Goal: Task Accomplishment & Management: Manage account settings

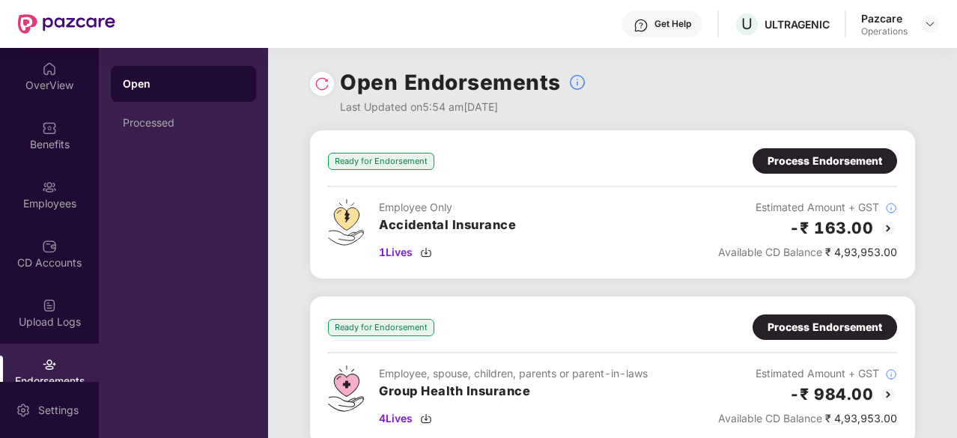
scroll to position [172, 0]
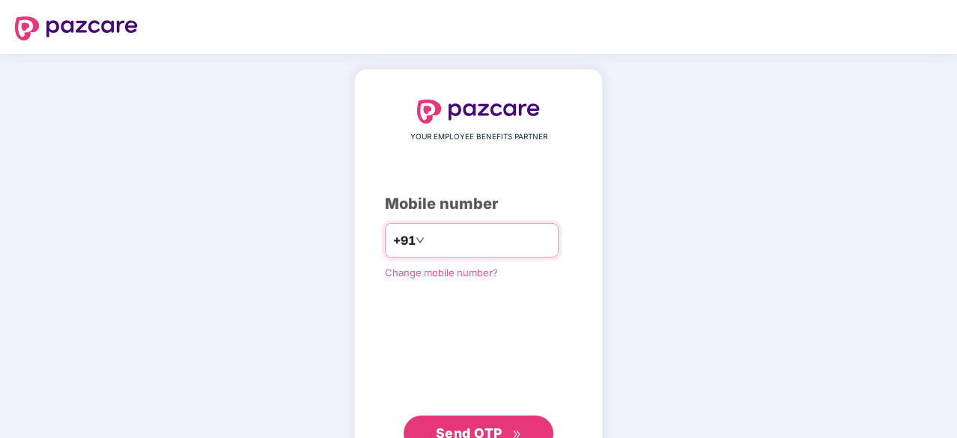
type input "**********"
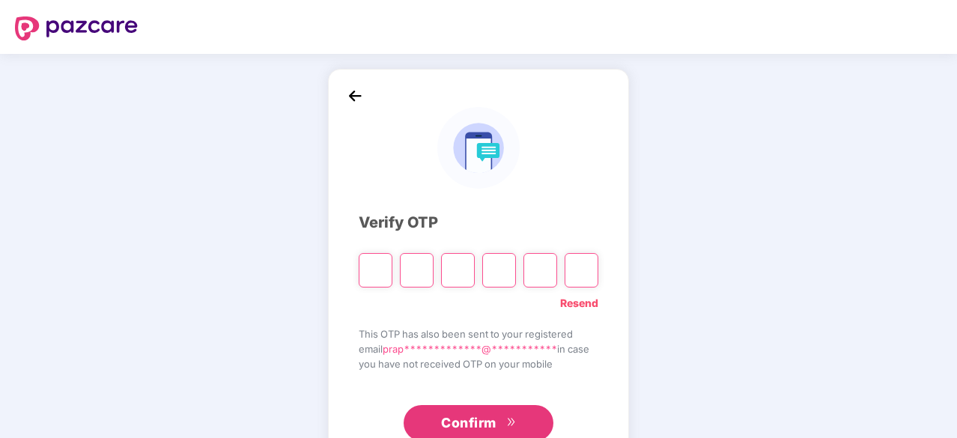
type input "*"
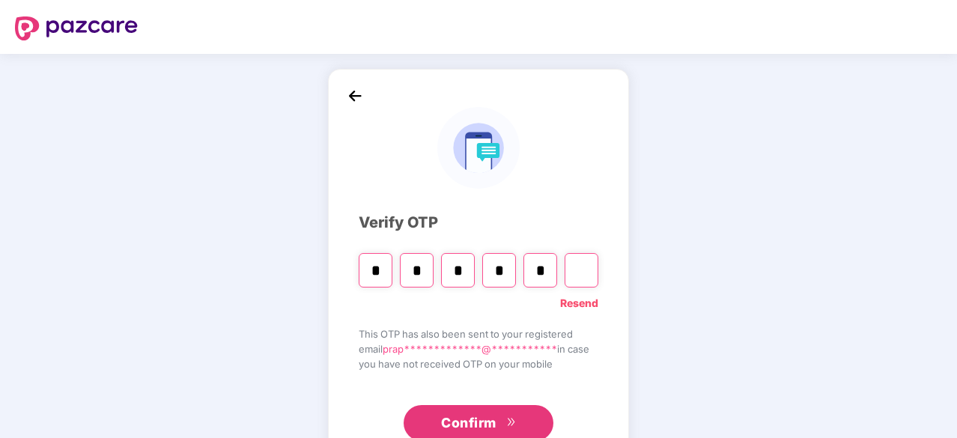
type input "*"
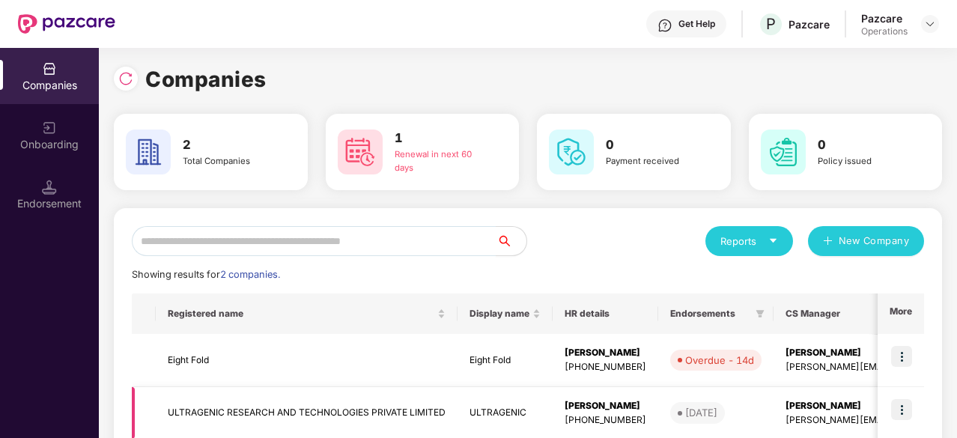
click at [308, 408] on td "ULTRAGENIC RESEARCH AND TECHNOLOGIES PRIVATE LIMITED" at bounding box center [307, 413] width 302 height 53
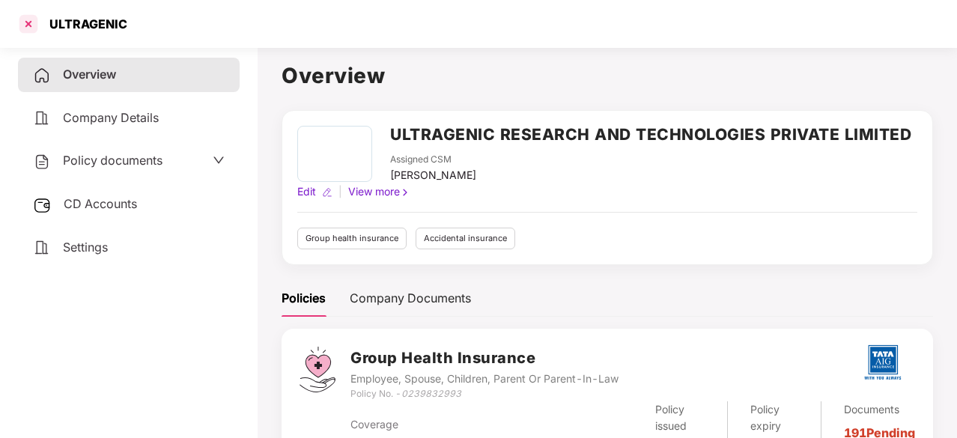
click at [26, 18] on div at bounding box center [28, 24] width 24 height 24
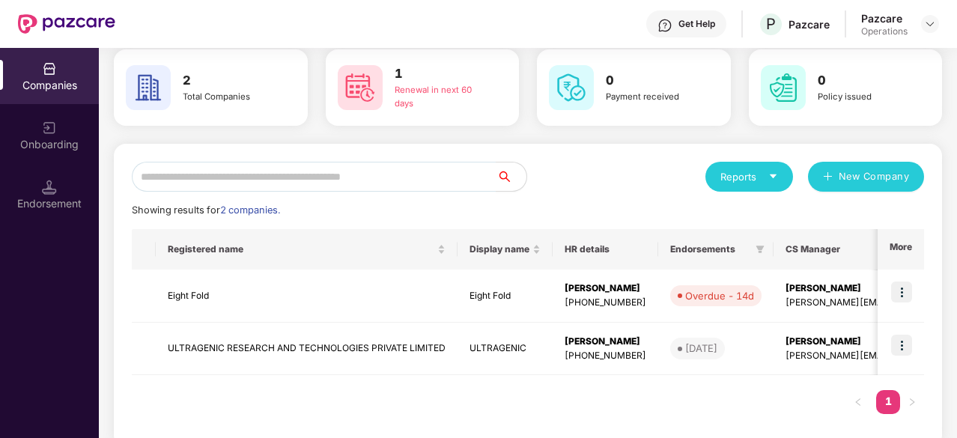
scroll to position [67, 0]
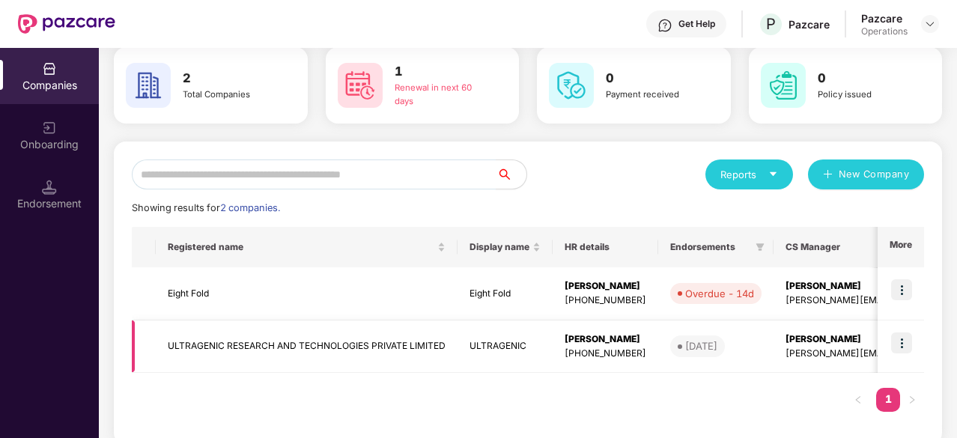
click at [911, 338] on img at bounding box center [901, 342] width 21 height 21
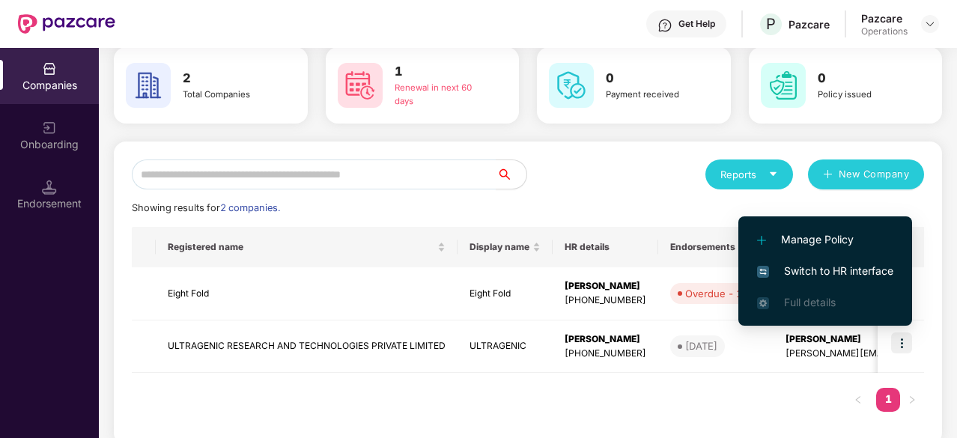
click at [813, 269] on span "Switch to HR interface" at bounding box center [825, 271] width 136 height 16
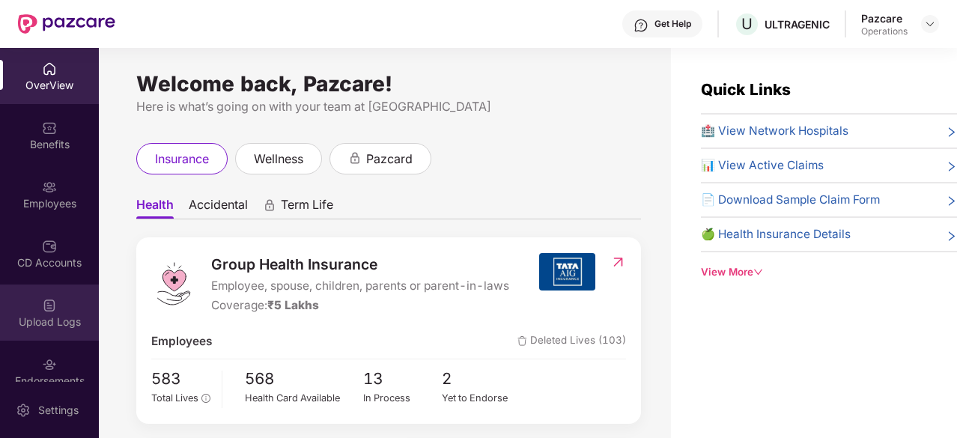
scroll to position [79, 0]
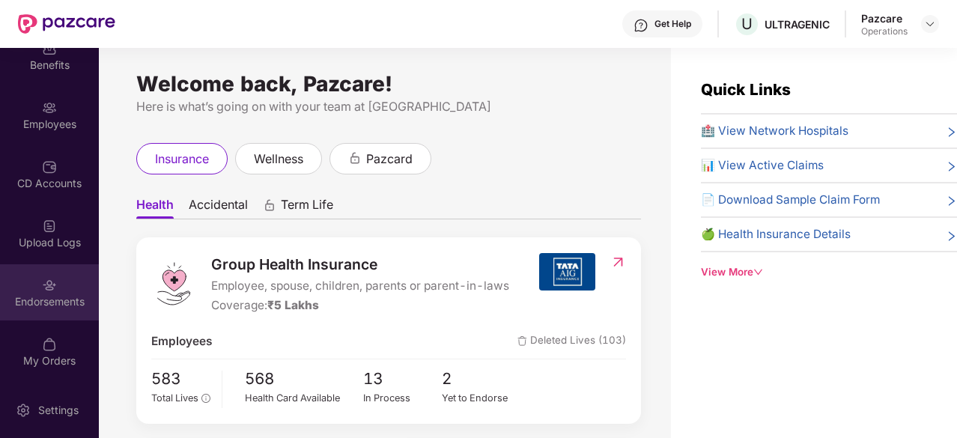
click at [32, 290] on div "Endorsements" at bounding box center [49, 292] width 99 height 56
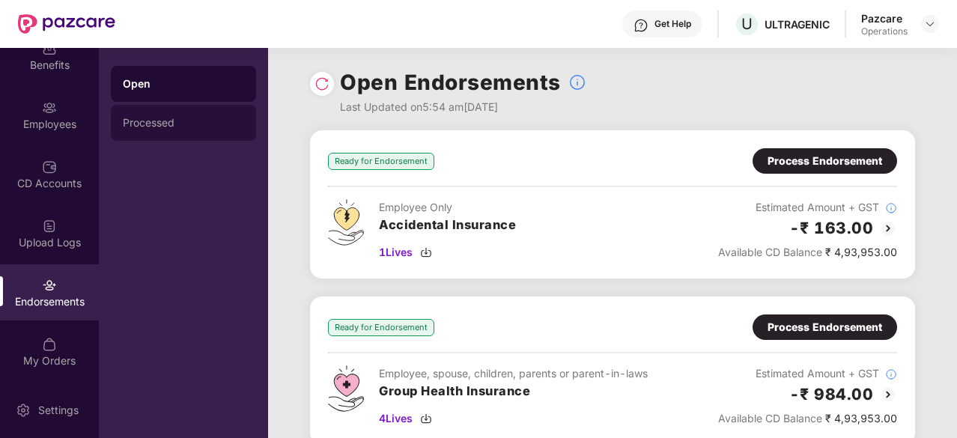
click at [147, 131] on div "Processed" at bounding box center [183, 123] width 145 height 36
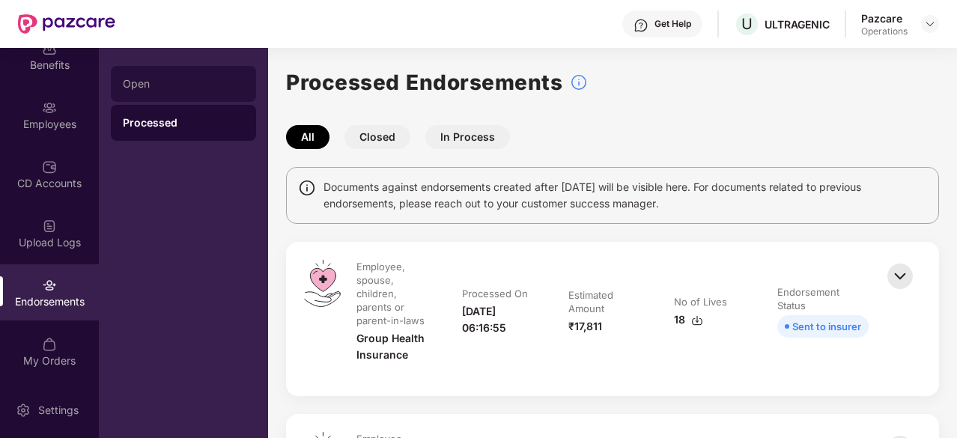
click at [171, 86] on div "Open" at bounding box center [183, 84] width 121 height 12
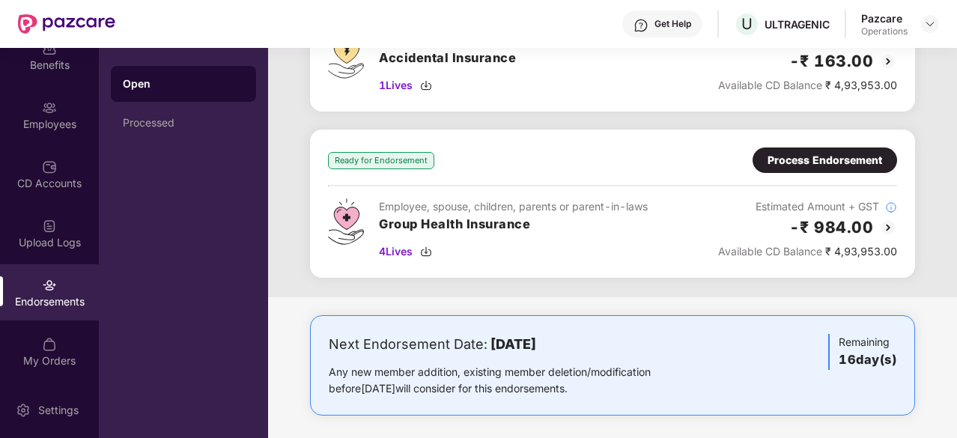
scroll to position [172, 0]
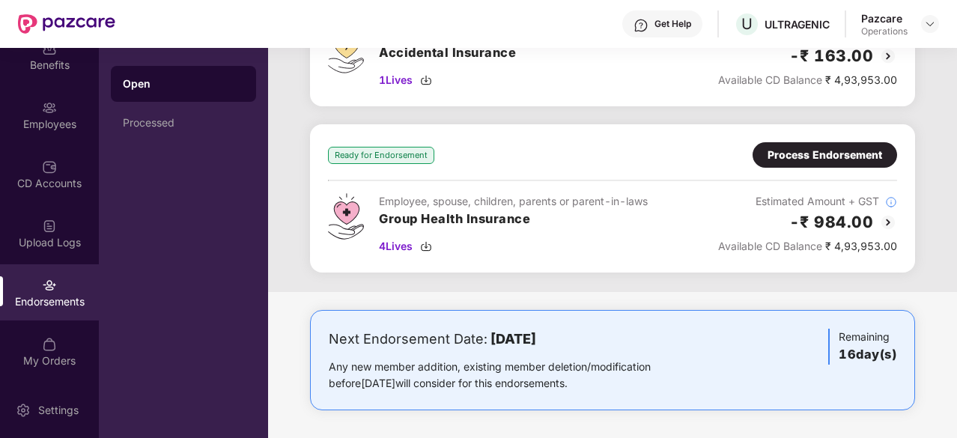
click at [802, 155] on div "Process Endorsement" at bounding box center [824, 155] width 115 height 16
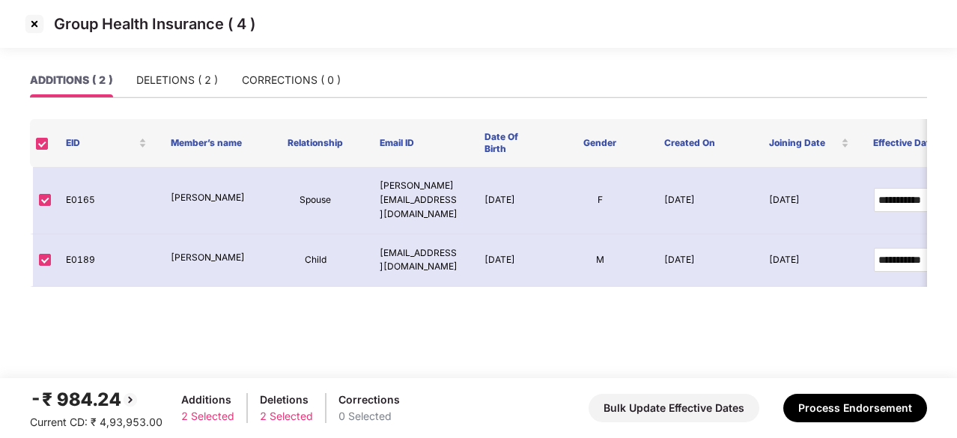
click at [40, 19] on img at bounding box center [34, 24] width 24 height 24
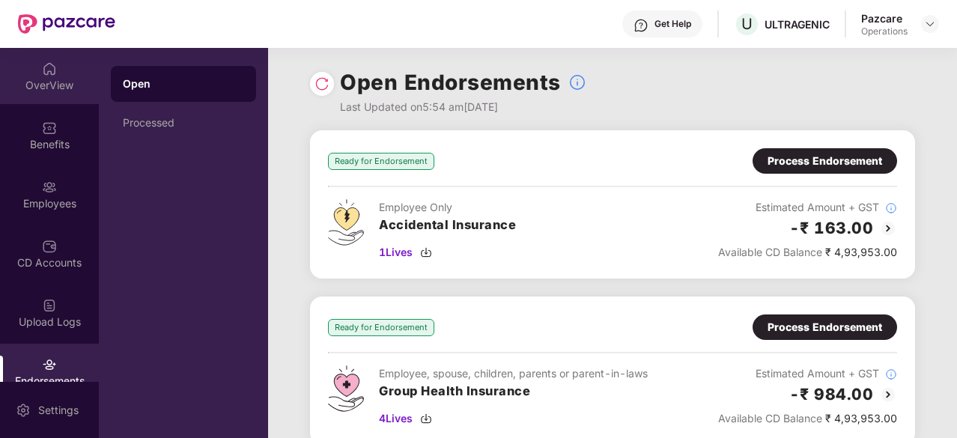
click at [43, 70] on img at bounding box center [49, 68] width 15 height 15
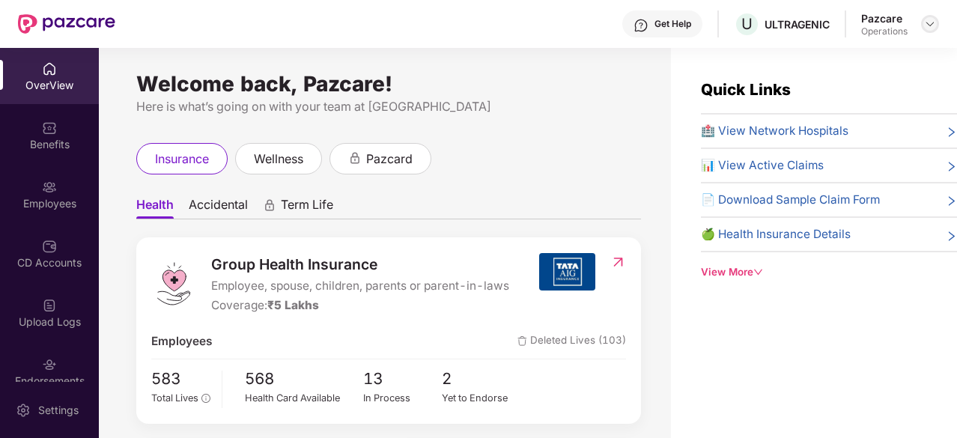
click at [922, 22] on div at bounding box center [930, 24] width 18 height 18
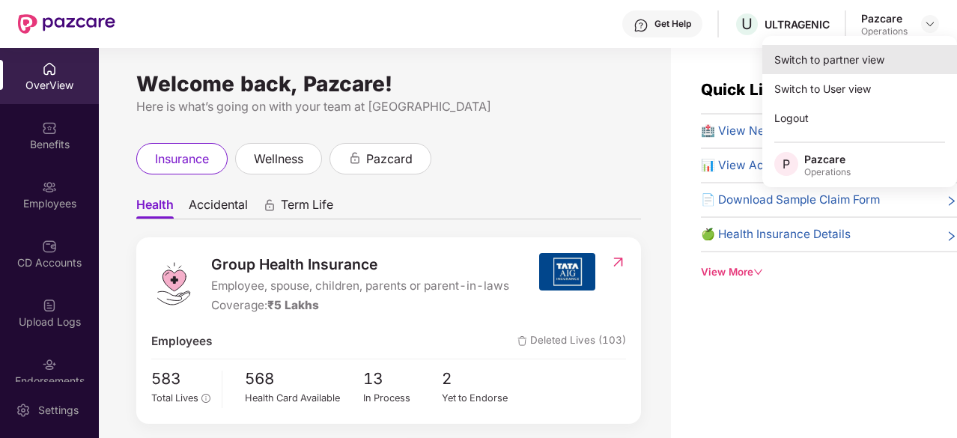
click at [841, 71] on div "Switch to partner view" at bounding box center [859, 59] width 195 height 29
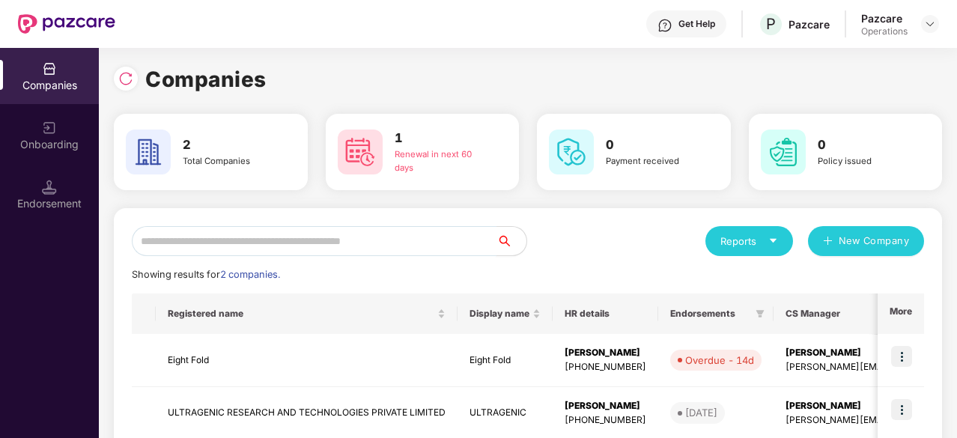
click at [232, 236] on input "text" at bounding box center [314, 241] width 364 height 30
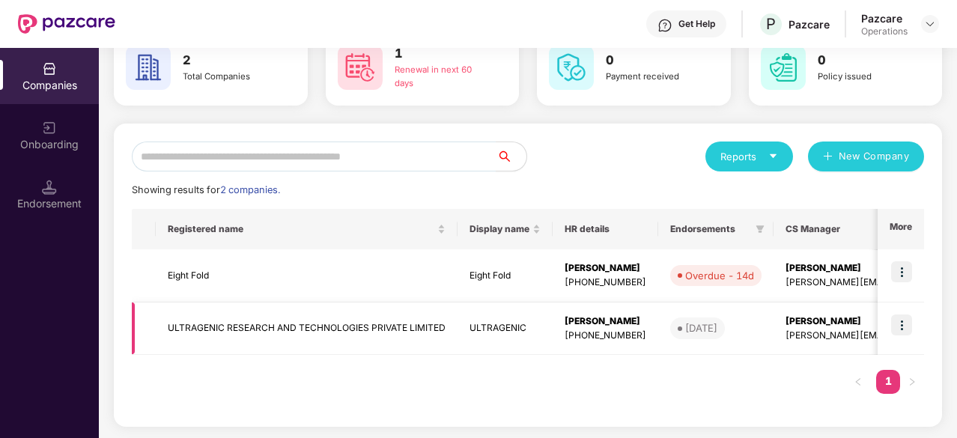
click at [907, 330] on img at bounding box center [901, 324] width 21 height 21
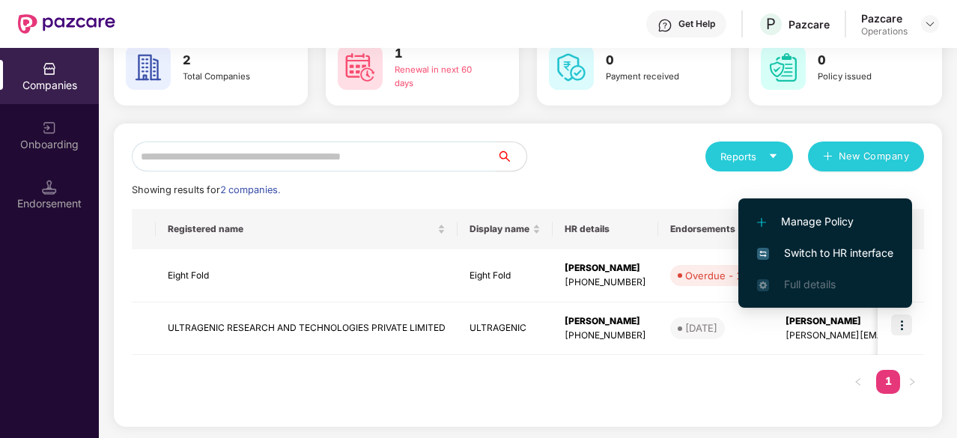
click at [855, 251] on span "Switch to HR interface" at bounding box center [825, 253] width 136 height 16
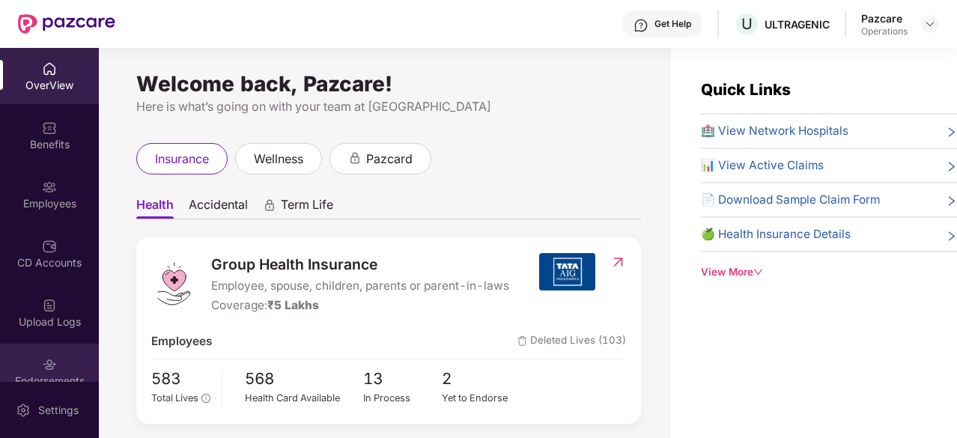
scroll to position [79, 0]
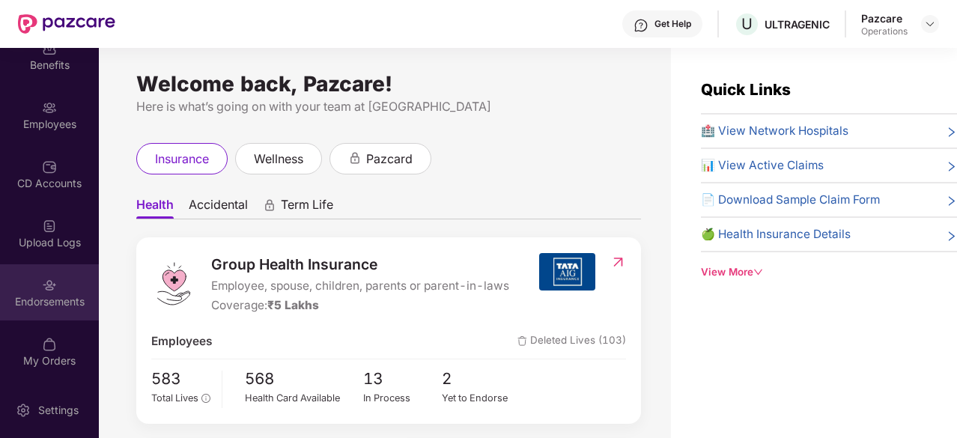
click at [55, 303] on div "Endorsements" at bounding box center [49, 301] width 99 height 15
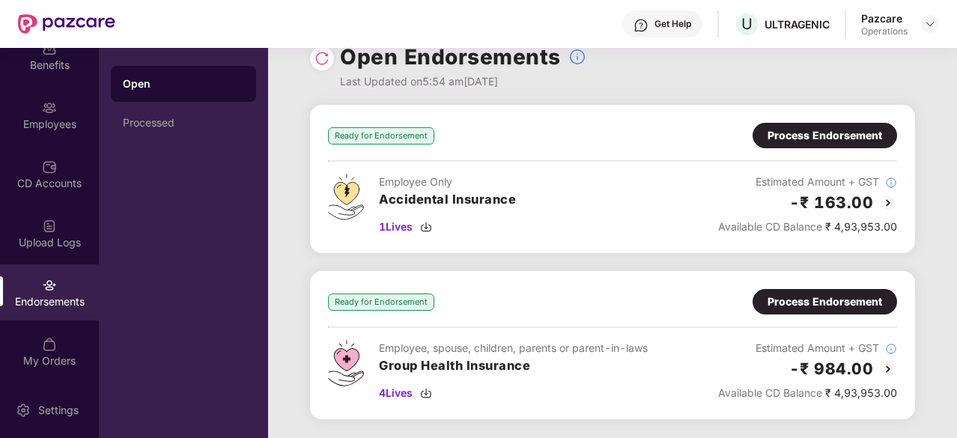
scroll to position [30, 0]
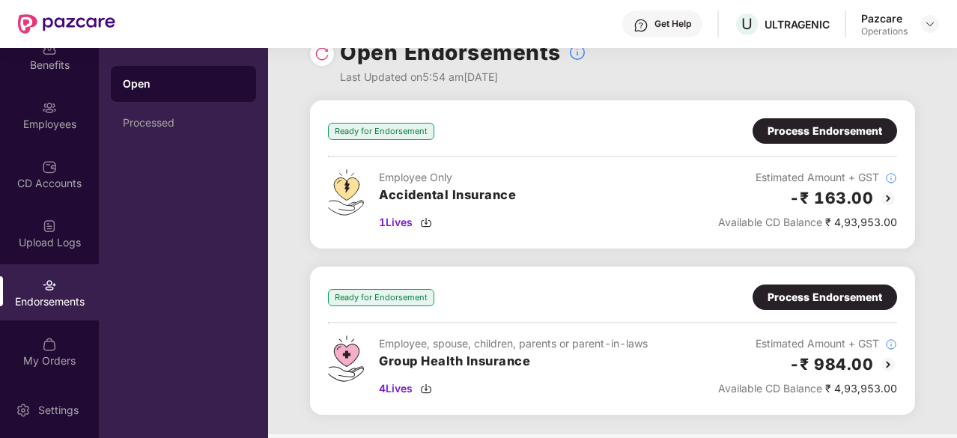
click at [823, 299] on div "Process Endorsement" at bounding box center [824, 297] width 115 height 16
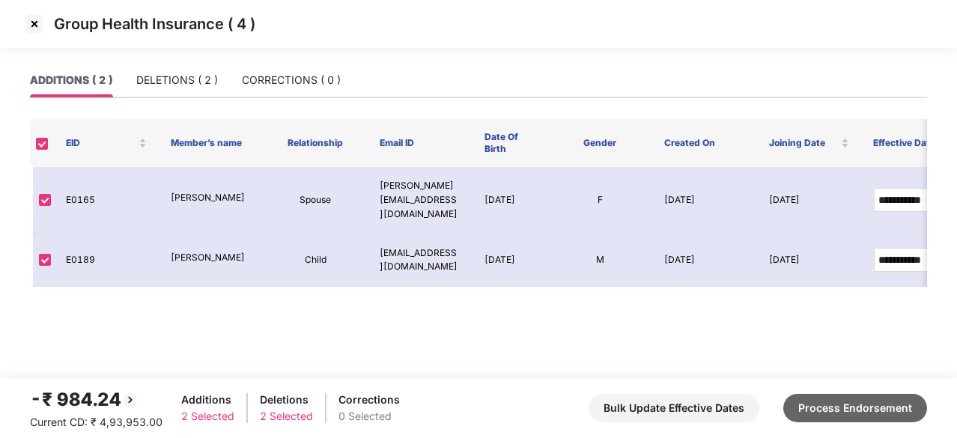
click at [895, 406] on button "Process Endorsement" at bounding box center [855, 408] width 144 height 28
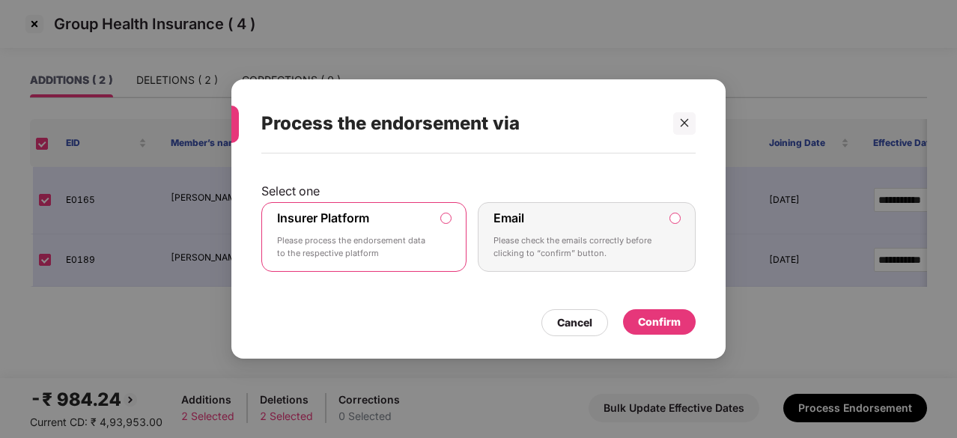
click at [683, 321] on div "Confirm" at bounding box center [659, 321] width 73 height 25
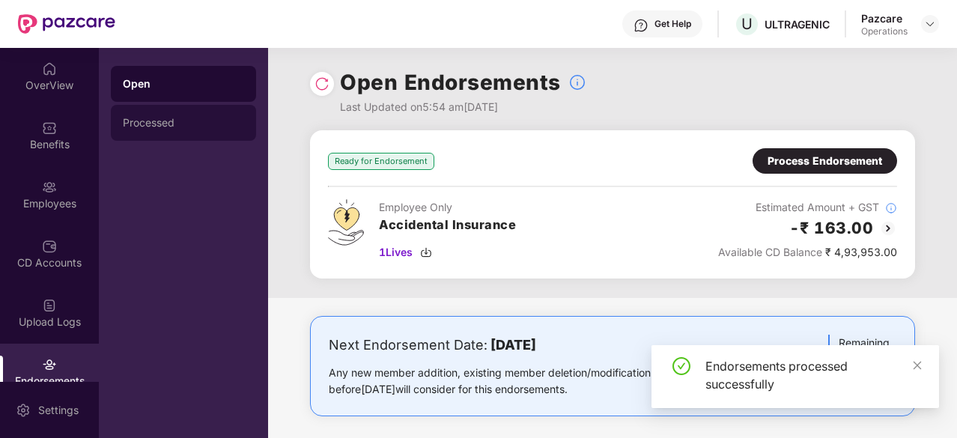
click at [192, 120] on div "Processed" at bounding box center [183, 123] width 121 height 12
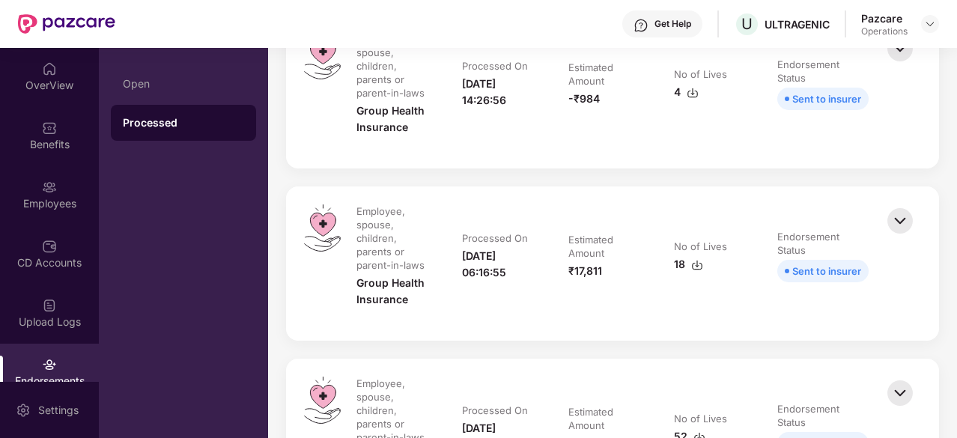
scroll to position [0, 0]
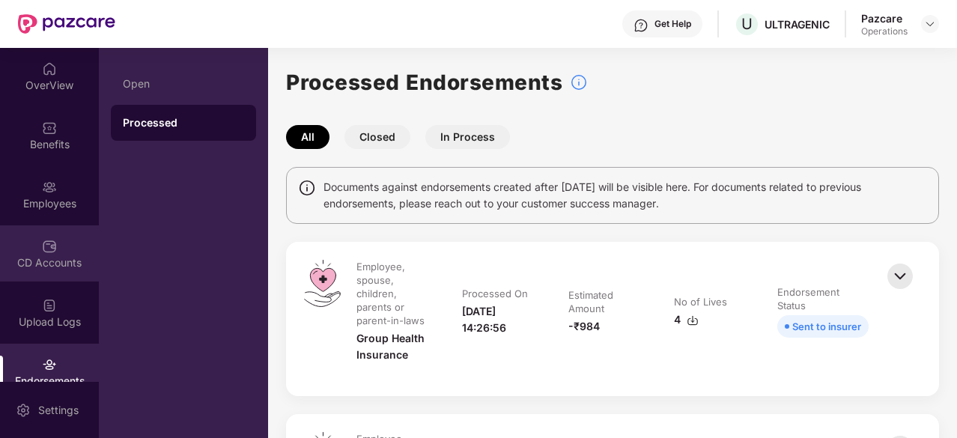
click at [44, 270] on div "CD Accounts" at bounding box center [49, 253] width 99 height 56
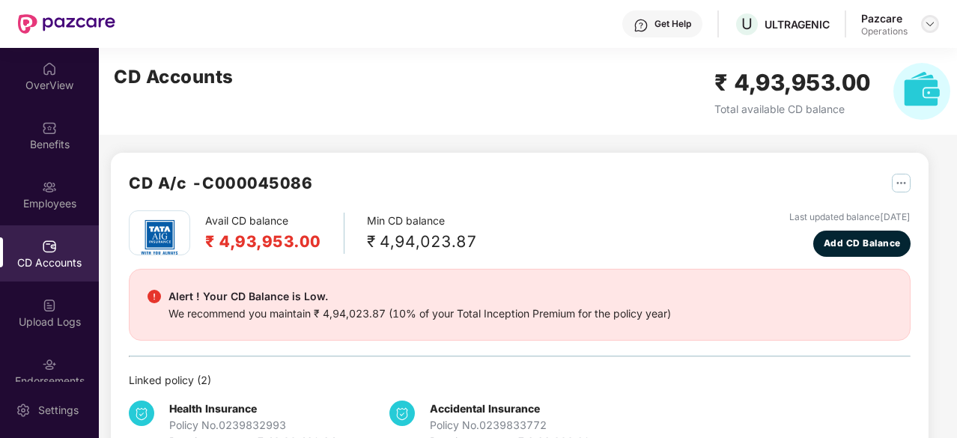
click at [933, 23] on img at bounding box center [930, 24] width 12 height 12
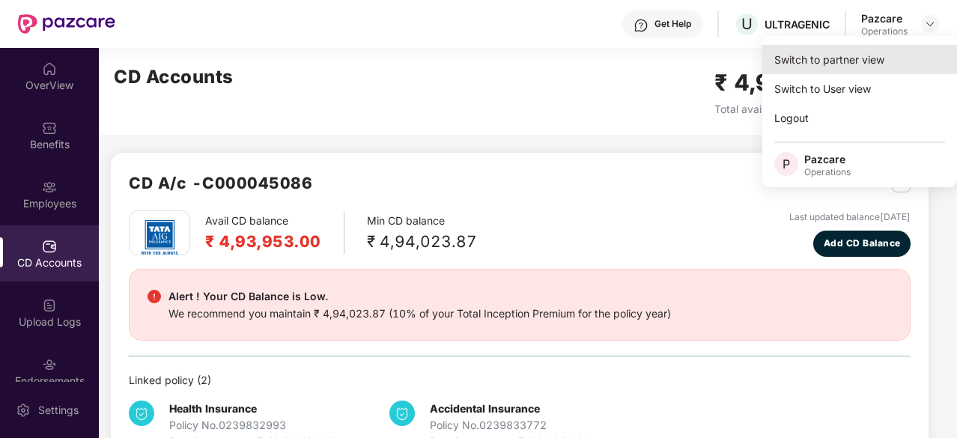
click at [857, 70] on div "Switch to partner view" at bounding box center [859, 59] width 195 height 29
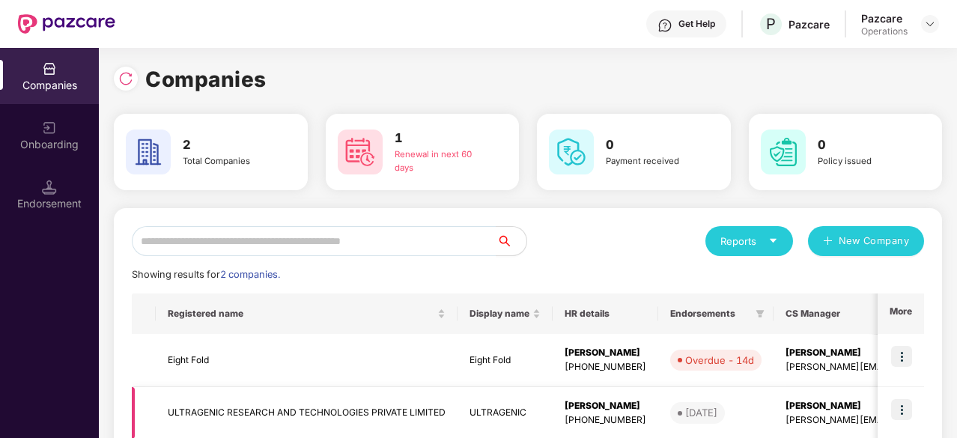
click at [207, 406] on td "ULTRAGENIC RESEARCH AND TECHNOLOGIES PRIVATE LIMITED" at bounding box center [307, 413] width 302 height 53
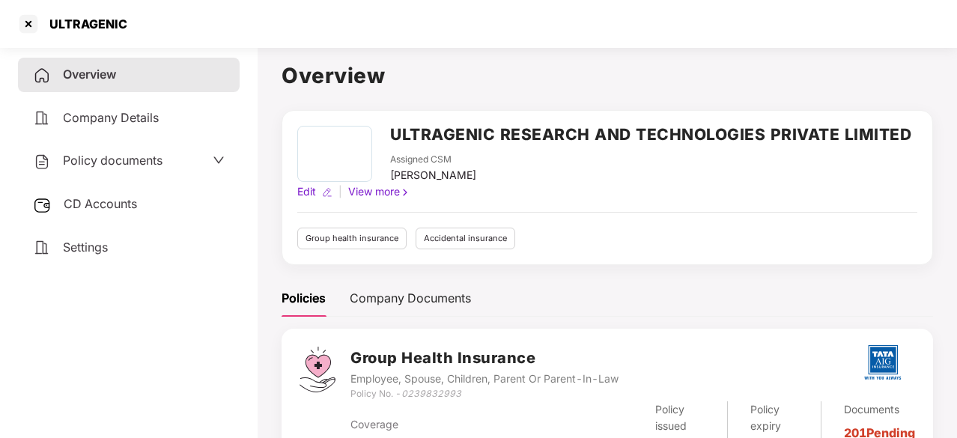
click at [86, 198] on span "CD Accounts" at bounding box center [100, 203] width 73 height 15
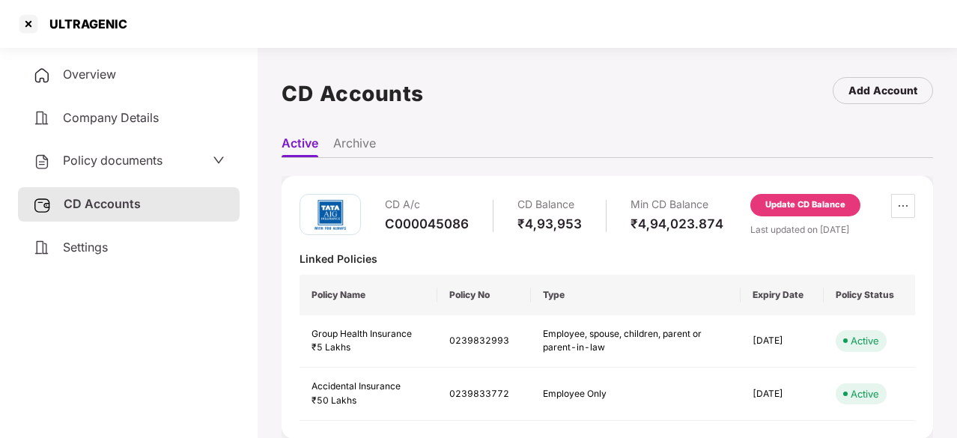
click at [798, 203] on div "Update CD Balance" at bounding box center [805, 204] width 80 height 13
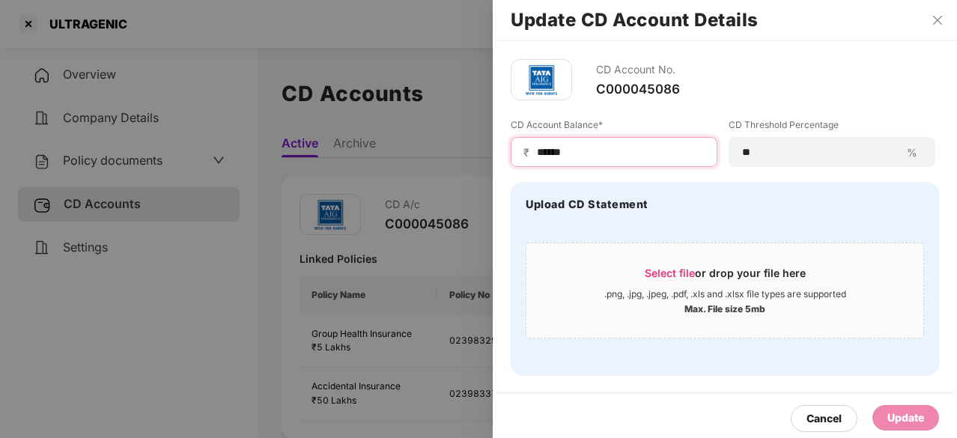
click at [602, 153] on input "******" at bounding box center [619, 152] width 169 height 16
type input "*"
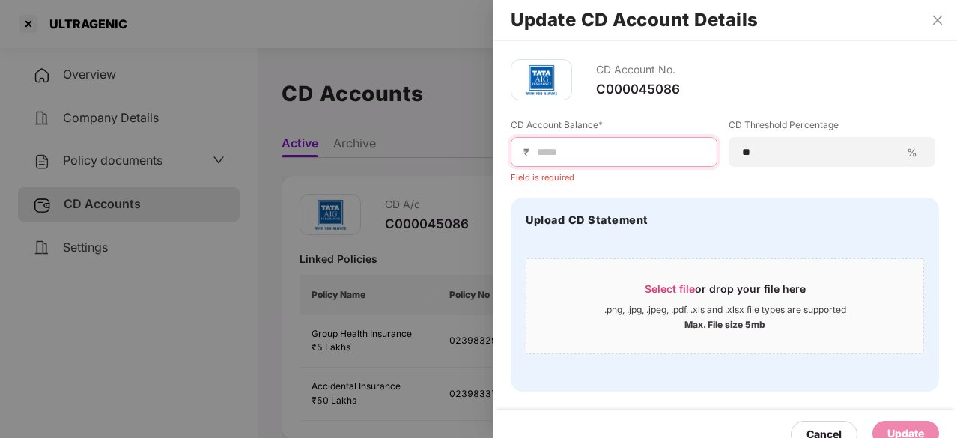
paste input "******"
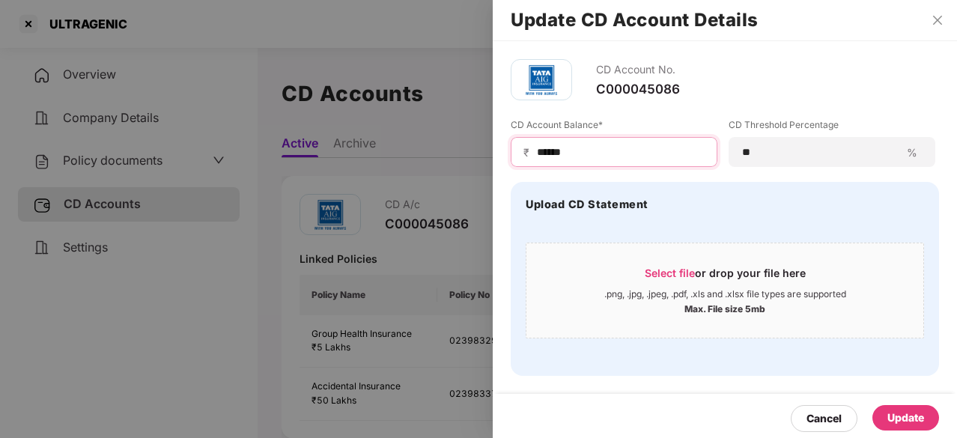
type input "******"
click at [907, 416] on div "Update" at bounding box center [905, 417] width 37 height 16
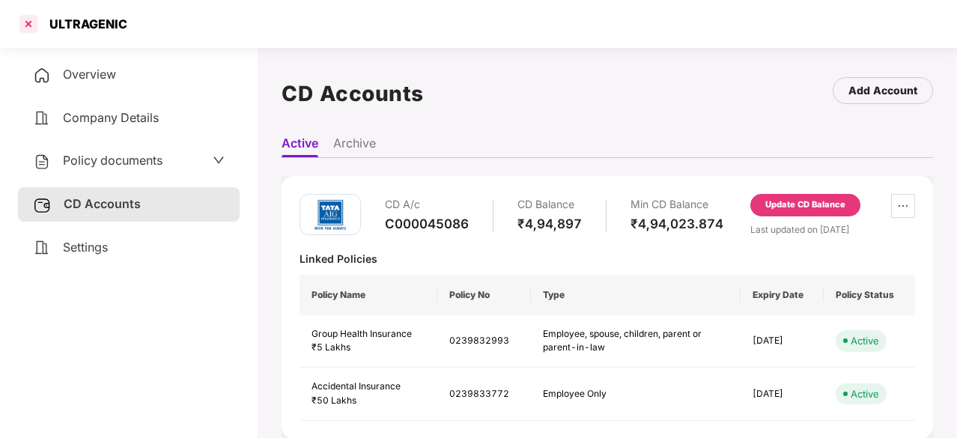
click at [37, 29] on div at bounding box center [28, 24] width 24 height 24
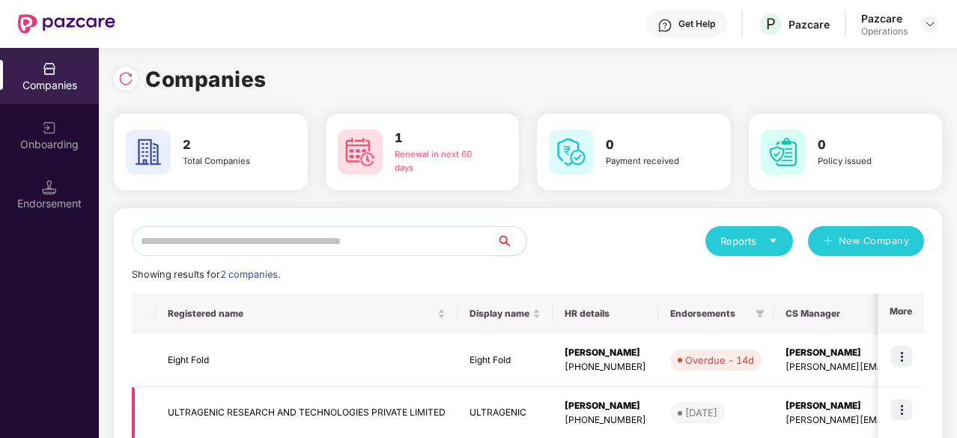
click at [909, 412] on img at bounding box center [901, 409] width 21 height 21
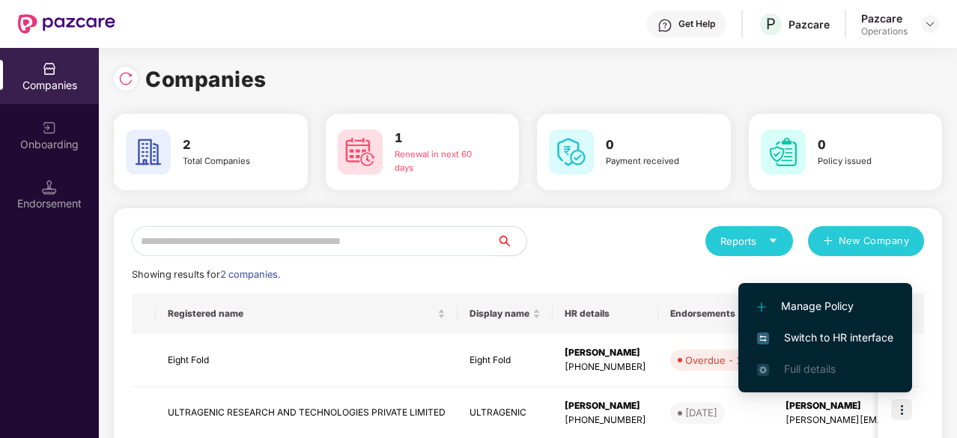
click at [826, 332] on span "Switch to HR interface" at bounding box center [825, 337] width 136 height 16
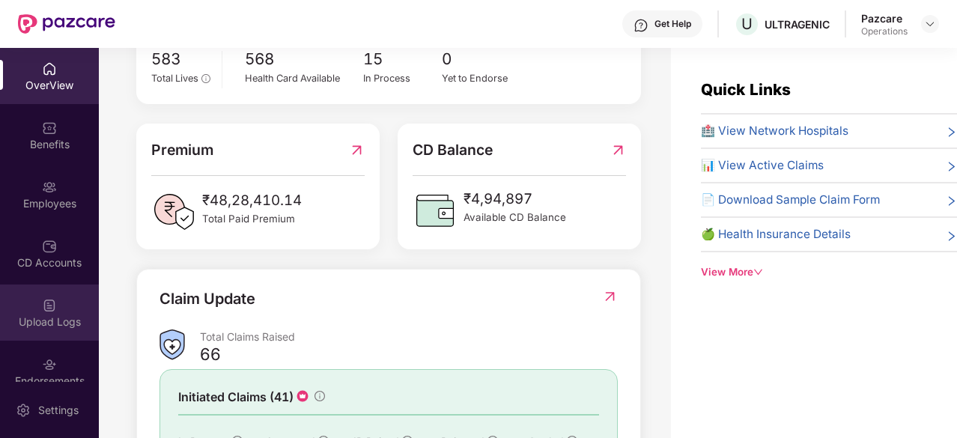
scroll to position [79, 0]
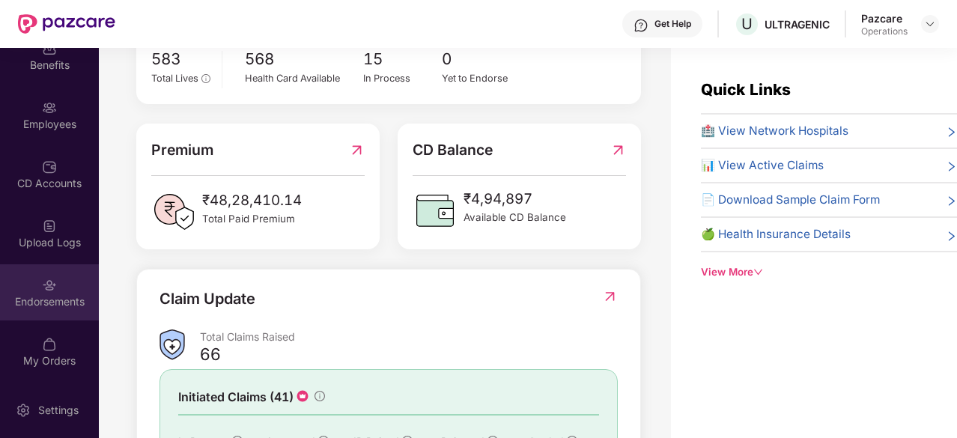
click at [41, 298] on div "Endorsements" at bounding box center [49, 301] width 99 height 15
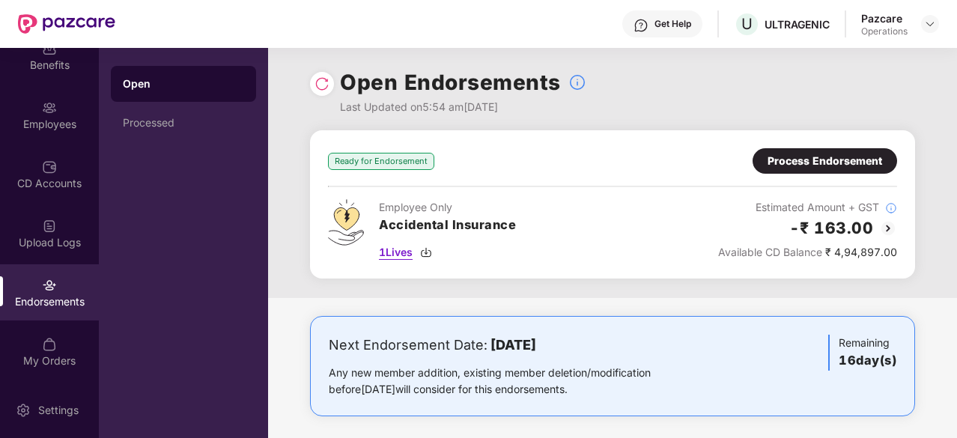
click at [427, 248] on img at bounding box center [426, 252] width 12 height 12
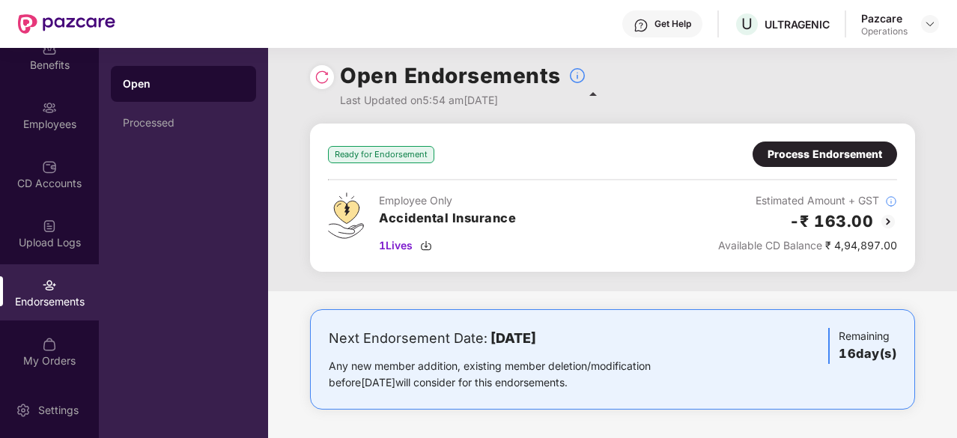
click at [838, 152] on div "Process Endorsement" at bounding box center [824, 154] width 115 height 16
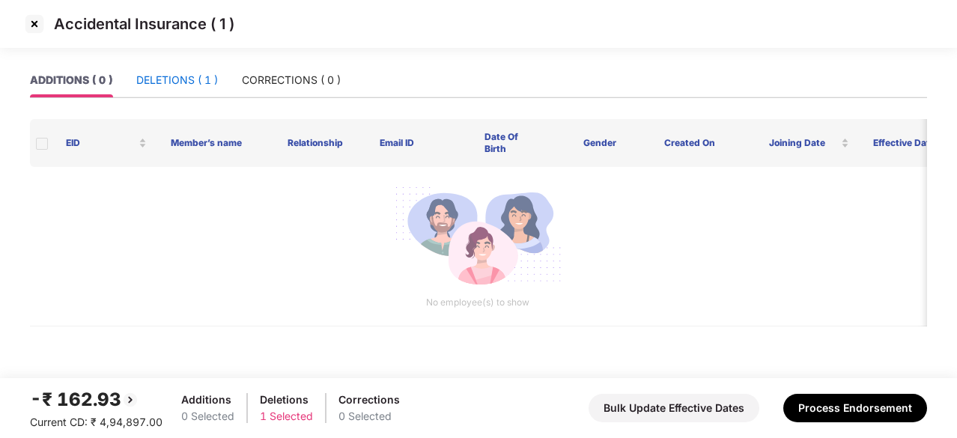
click at [183, 75] on div "DELETIONS ( 1 )" at bounding box center [177, 80] width 82 height 16
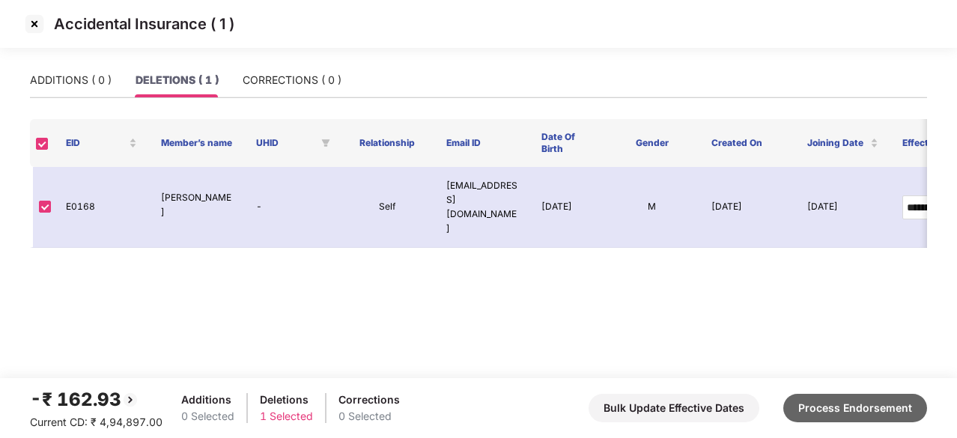
click at [855, 403] on button "Process Endorsement" at bounding box center [855, 408] width 144 height 28
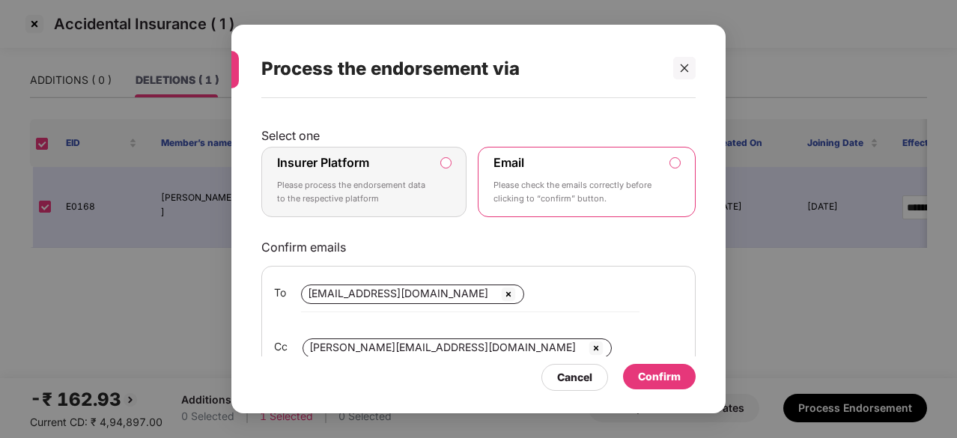
click at [332, 171] on div "Insurer Platform Please process the endorsement data to the respective platform" at bounding box center [353, 182] width 153 height 54
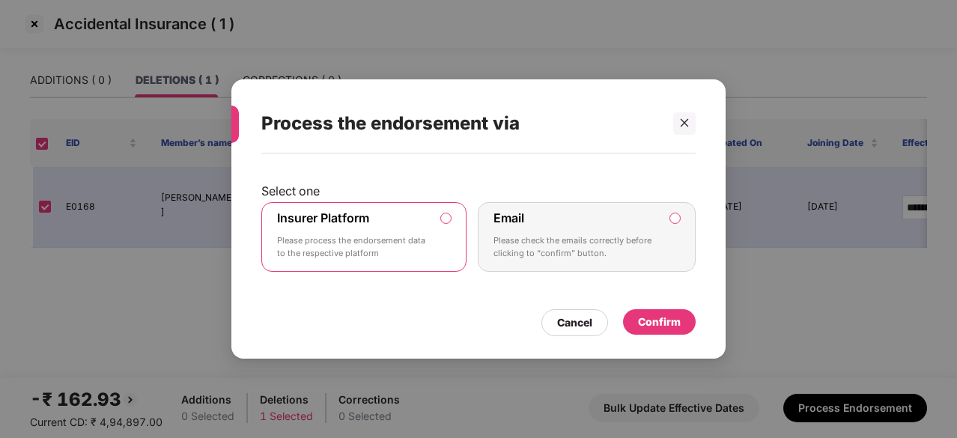
click at [651, 320] on div "Confirm" at bounding box center [659, 322] width 43 height 16
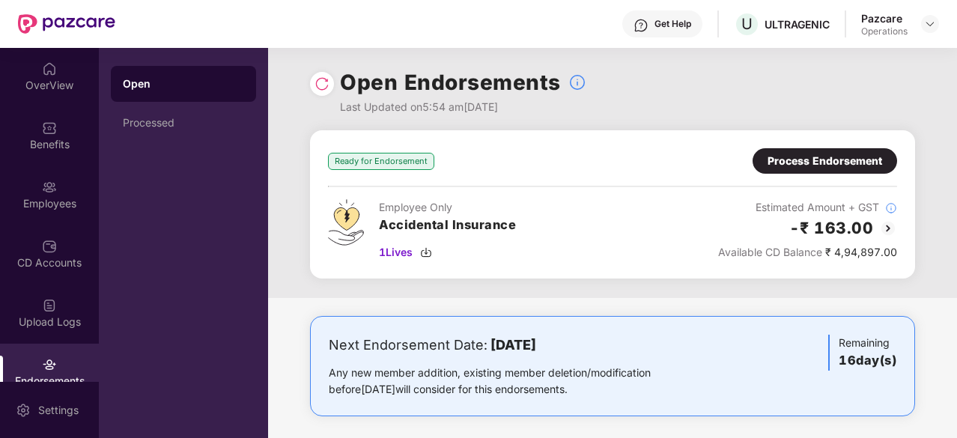
click at [329, 91] on div at bounding box center [322, 84] width 24 height 24
click at [310, 80] on div at bounding box center [322, 84] width 24 height 24
click at [316, 82] on img at bounding box center [321, 83] width 15 height 15
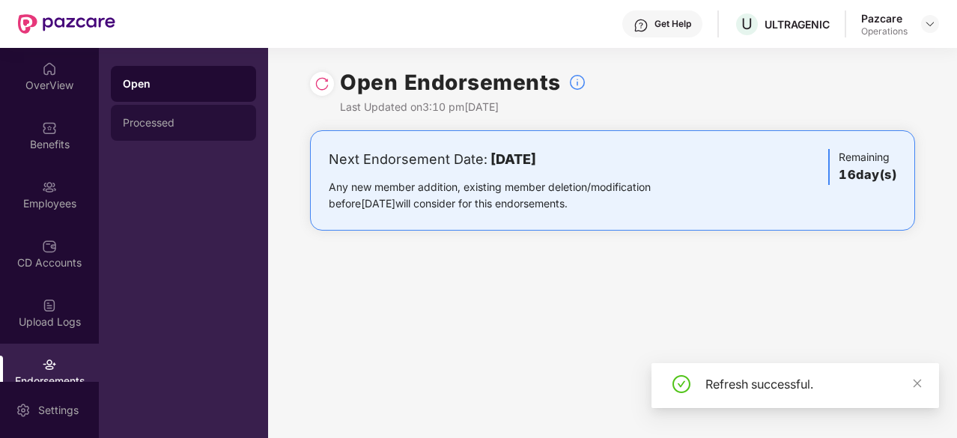
click at [186, 127] on div "Processed" at bounding box center [183, 123] width 121 height 12
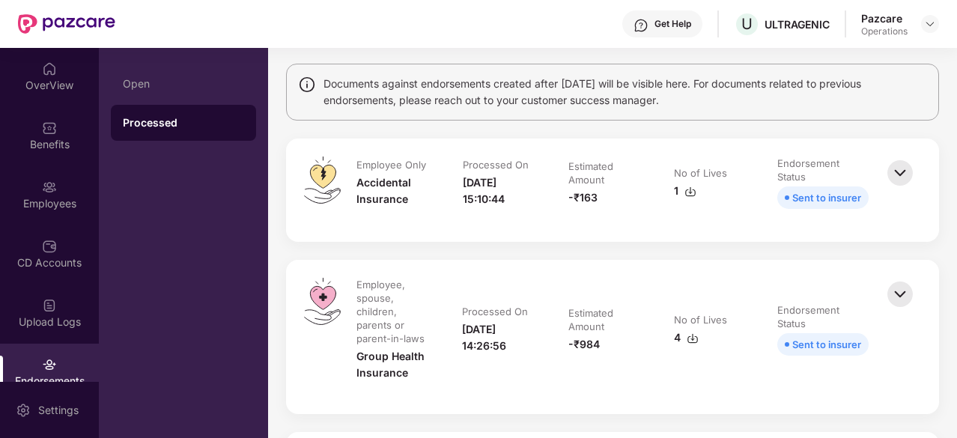
scroll to position [0, 0]
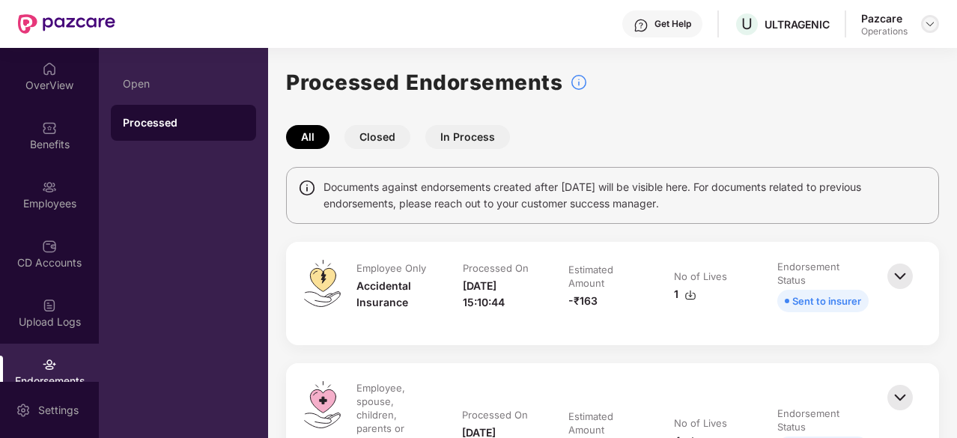
click at [923, 26] on div at bounding box center [930, 24] width 18 height 18
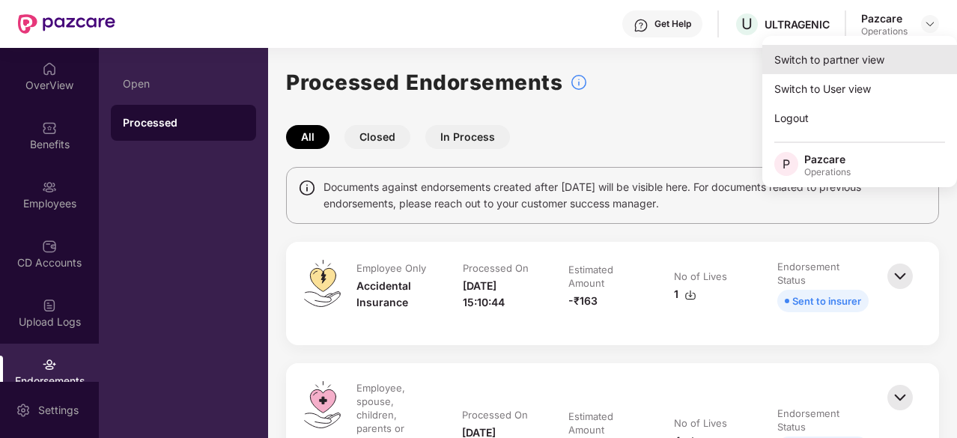
click at [846, 67] on div "Switch to partner view" at bounding box center [859, 59] width 195 height 29
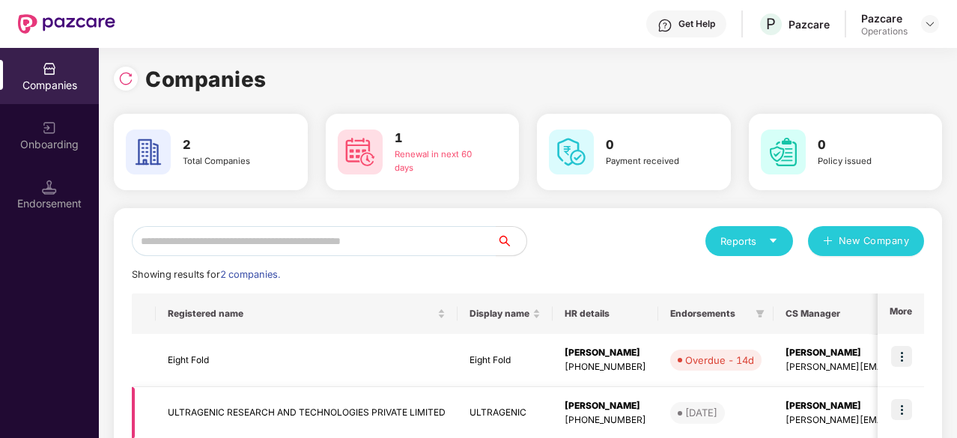
click at [205, 403] on td "ULTRAGENIC RESEARCH AND TECHNOLOGIES PRIVATE LIMITED" at bounding box center [307, 413] width 302 height 53
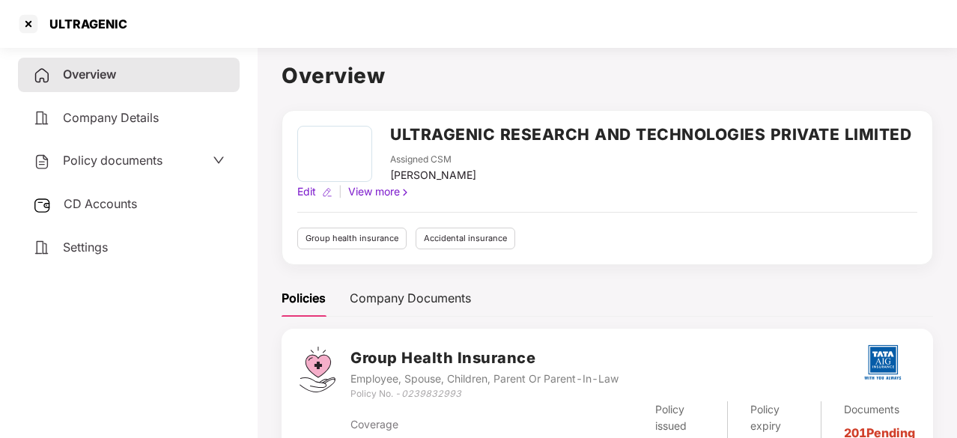
click at [124, 204] on span "CD Accounts" at bounding box center [100, 203] width 73 height 15
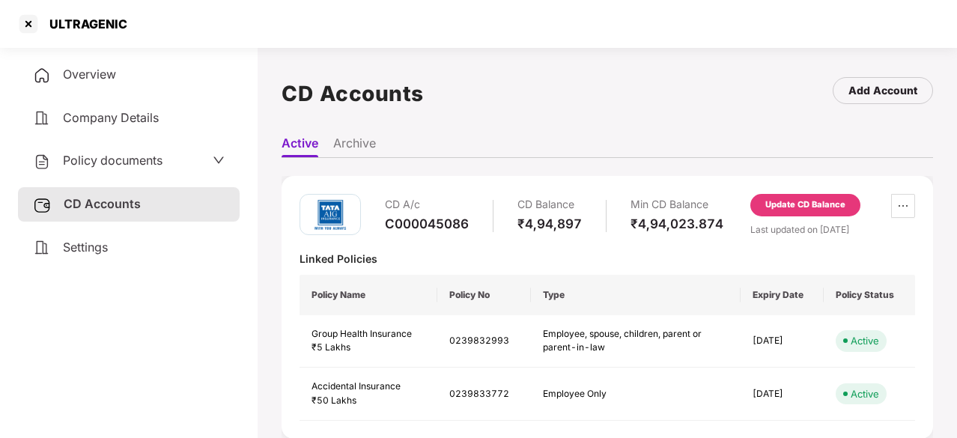
click at [808, 204] on div "Update CD Balance" at bounding box center [805, 204] width 80 height 13
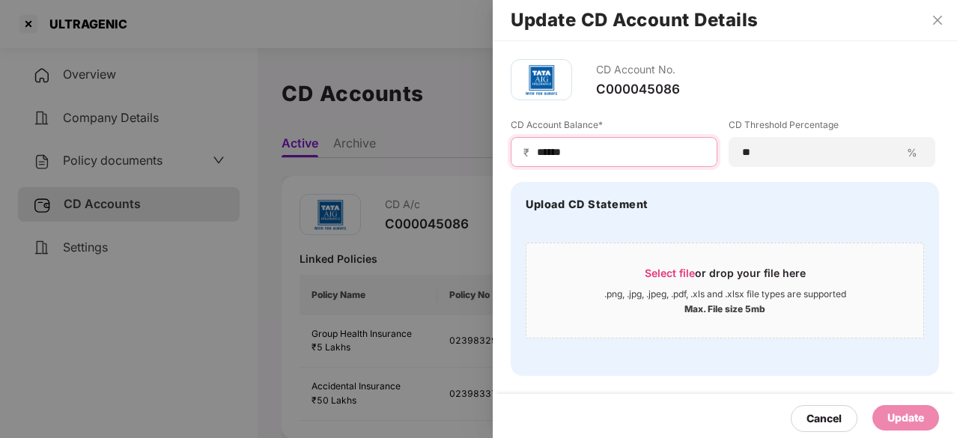
drag, startPoint x: 576, startPoint y: 152, endPoint x: 507, endPoint y: 152, distance: 68.9
click at [507, 152] on div "CD Account No. C000045086 CD Account Balance* ₹ ****** CD Threshold Percentage …" at bounding box center [724, 217] width 464 height 353
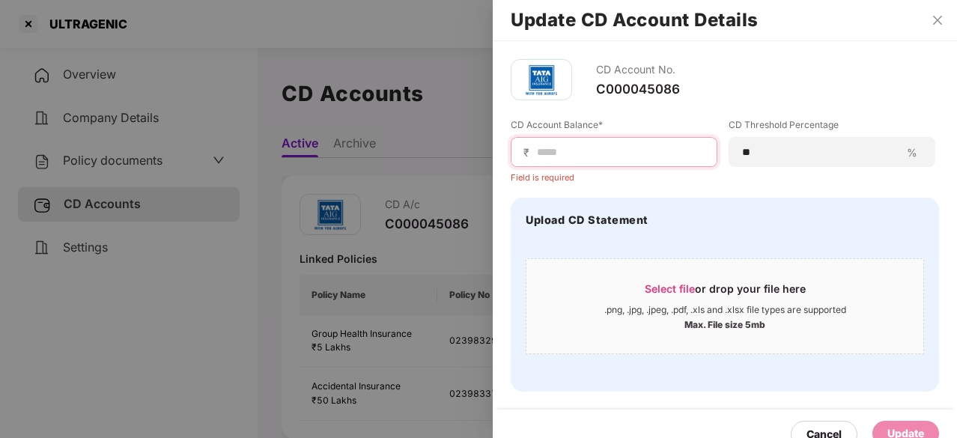
paste input "******"
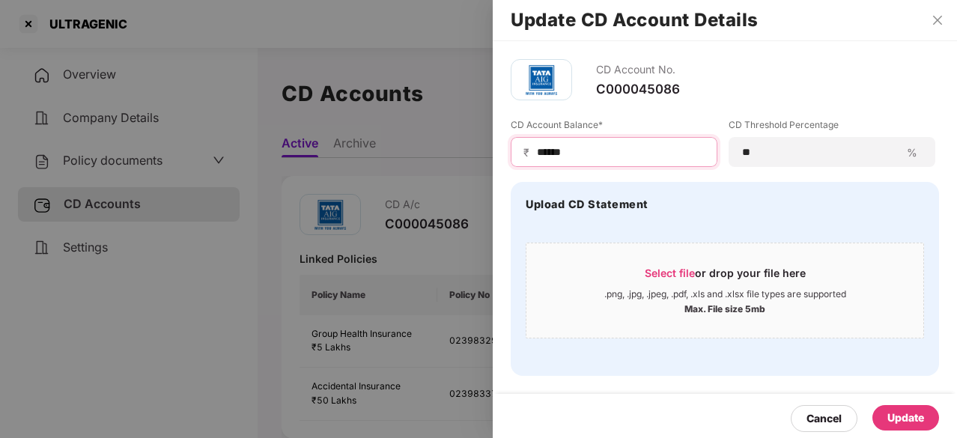
type input "******"
click at [887, 416] on div "Update" at bounding box center [905, 417] width 37 height 16
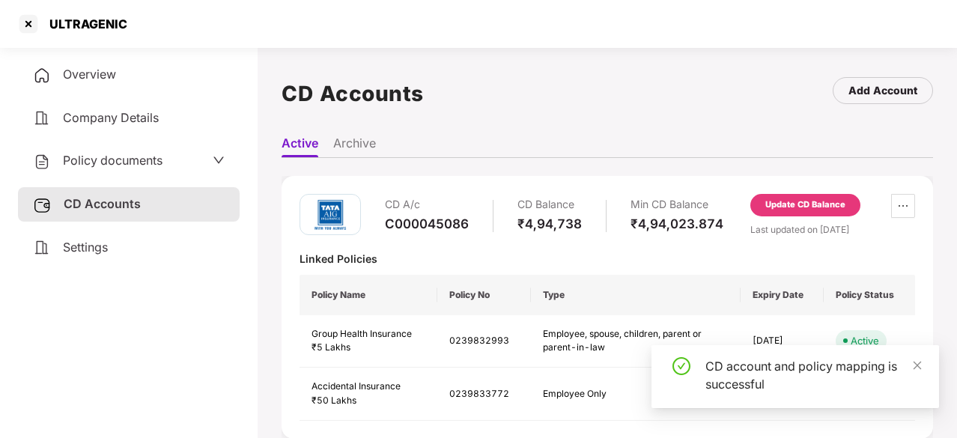
scroll to position [41, 0]
